Goal: Information Seeking & Learning: Learn about a topic

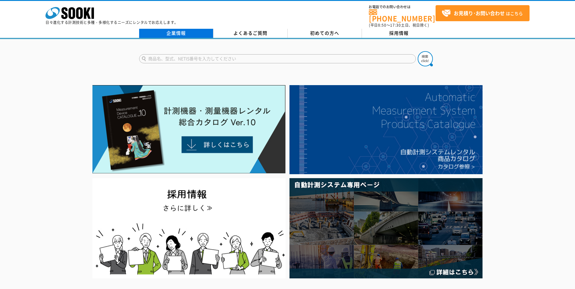
click at [188, 29] on link "企業情報" at bounding box center [176, 33] width 74 height 9
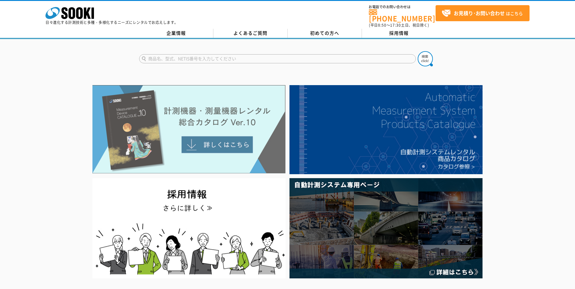
click at [225, 140] on img at bounding box center [188, 129] width 193 height 89
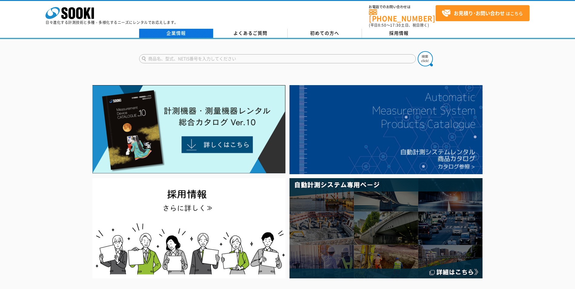
click at [179, 31] on link "企業情報" at bounding box center [176, 33] width 74 height 9
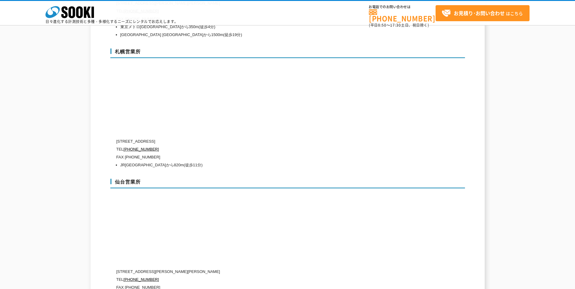
scroll to position [1742, 0]
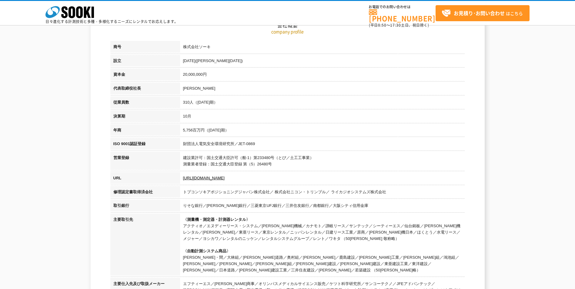
scroll to position [30, 0]
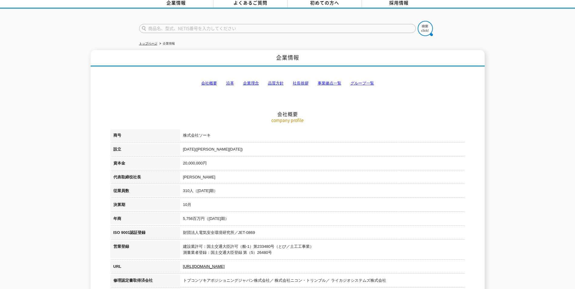
click at [210, 81] on link "会社概要" at bounding box center [209, 83] width 16 height 5
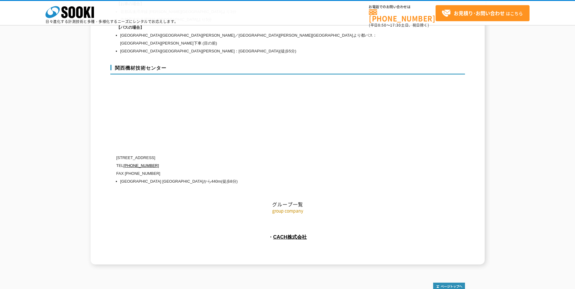
scroll to position [2712, 0]
